Goal: Navigation & Orientation: Find specific page/section

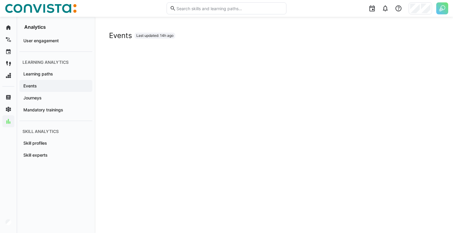
scroll to position [479, 0]
click at [440, 7] on img at bounding box center [442, 8] width 12 height 12
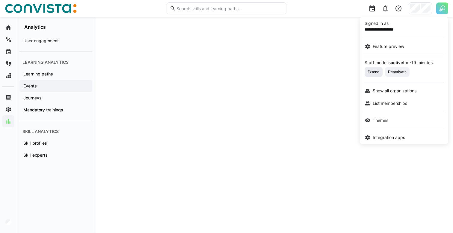
click at [376, 74] on span "Extend" at bounding box center [373, 71] width 13 height 5
click at [314, 74] on div at bounding box center [226, 116] width 453 height 233
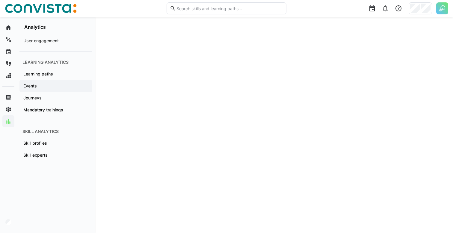
scroll to position [446, 0]
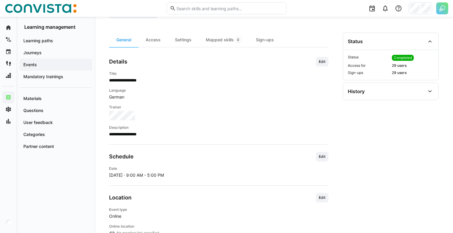
scroll to position [96, 0]
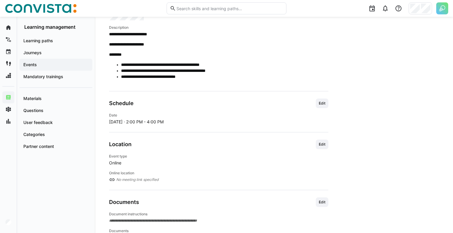
scroll to position [151, 0]
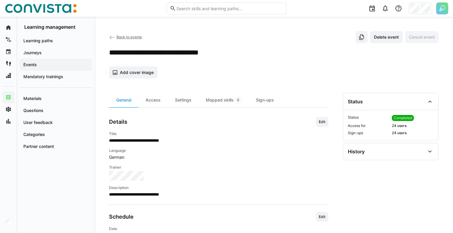
click at [241, 117] on div "Details Edit" at bounding box center [218, 122] width 219 height 10
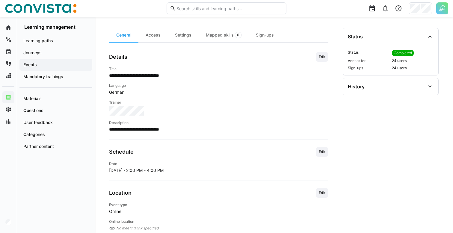
scroll to position [69, 0]
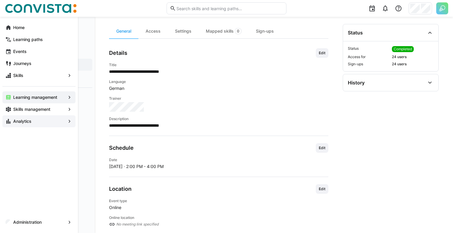
click at [0, 0] on app-navigation-label "Analytics" at bounding box center [0, 0] width 0 height 0
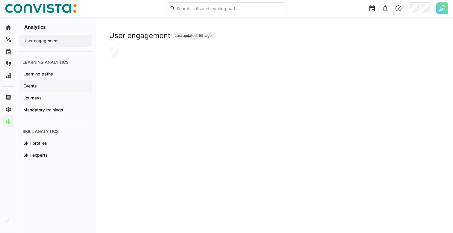
click at [48, 87] on span "Events" at bounding box center [55, 86] width 67 height 6
click at [56, 154] on span "Skill experts" at bounding box center [55, 155] width 67 height 6
